Goal: Transaction & Acquisition: Purchase product/service

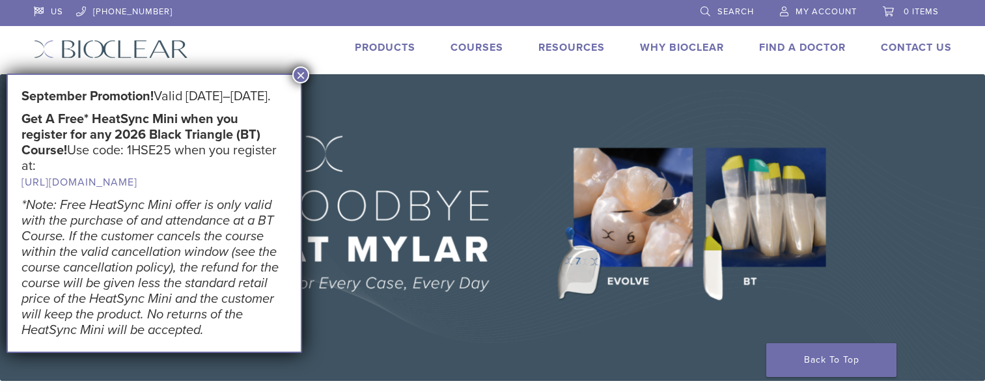
click at [727, 9] on span "Search" at bounding box center [736, 12] width 36 height 10
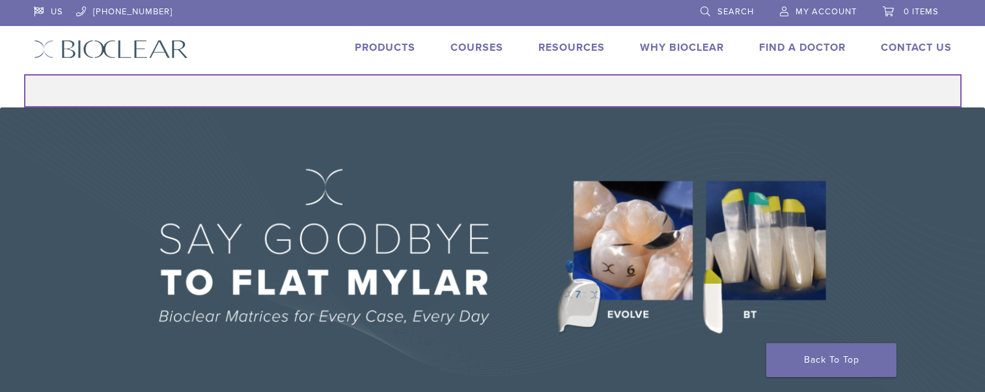
click at [570, 84] on input "Search for:" at bounding box center [493, 90] width 938 height 33
type input "*******"
click at [23, 74] on button "Search" at bounding box center [23, 74] width 1 height 1
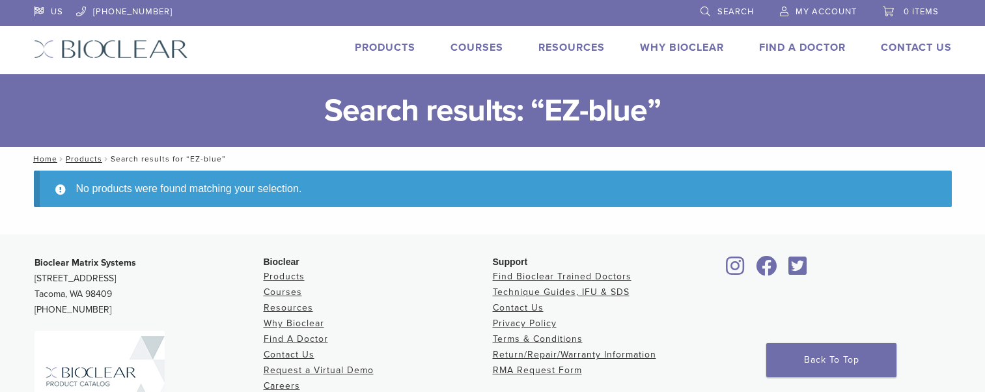
click at [516, 167] on nav "Home / Products / Search results for “EZ-blue”" at bounding box center [493, 158] width 938 height 23
click at [526, 143] on h1 "Search results: “EZ-blue”" at bounding box center [492, 110] width 985 height 73
click at [527, 176] on div "No products were found matching your selection." at bounding box center [493, 189] width 918 height 36
